Goal: Transaction & Acquisition: Purchase product/service

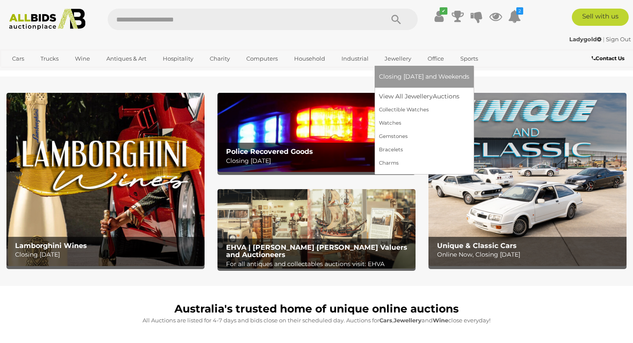
click at [392, 88] on ul "Closing [DATE] and Weekends View All Jewellery Auctions Collectible Watches" at bounding box center [424, 118] width 90 height 104
click at [392, 97] on link "View All Jewellery Auctions" at bounding box center [424, 96] width 90 height 13
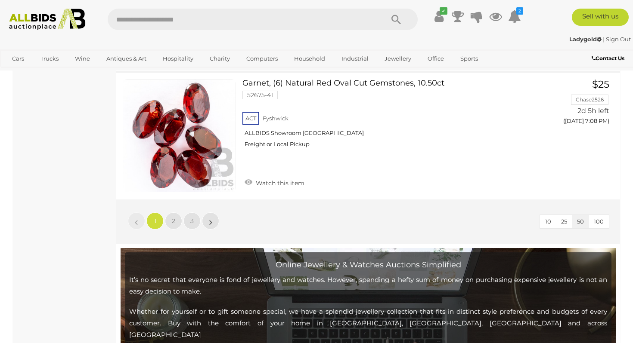
scroll to position [6596, 0]
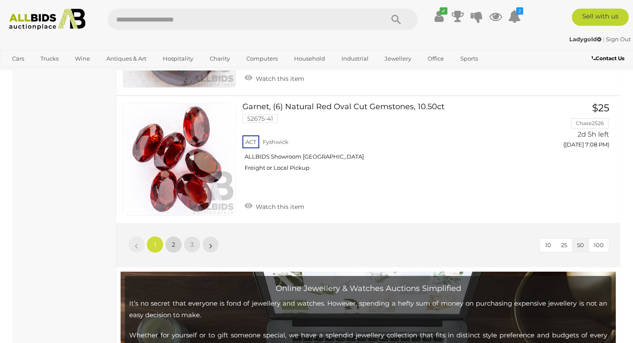
click at [173, 241] on span "2" at bounding box center [173, 245] width 3 height 8
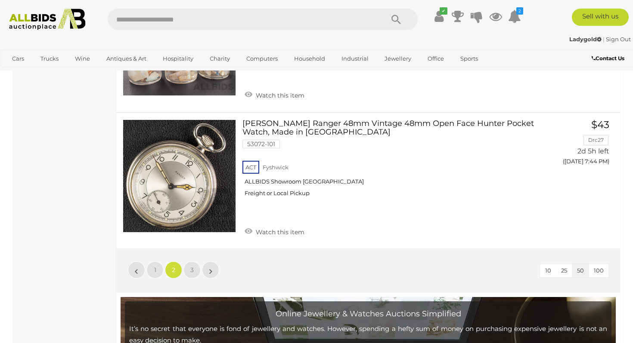
scroll to position [6680, 0]
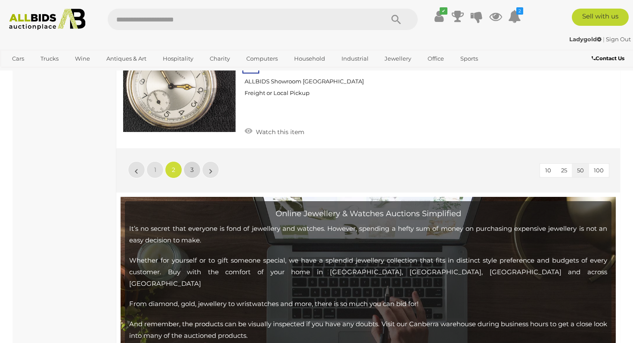
click at [196, 161] on link "3" at bounding box center [191, 169] width 17 height 17
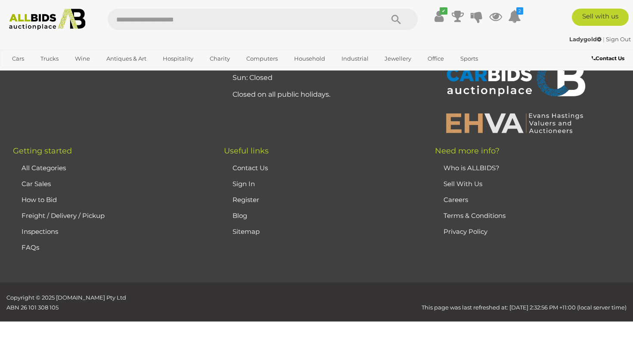
scroll to position [186, 0]
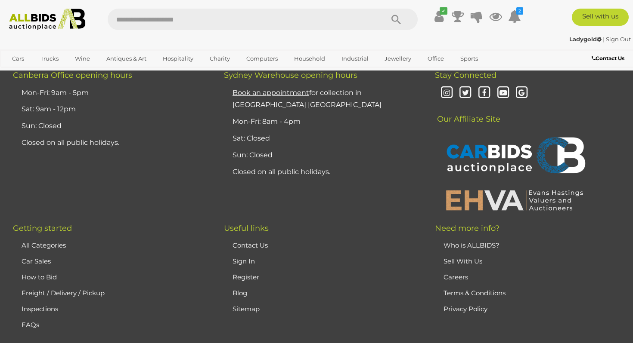
scroll to position [2774, 0]
